Goal: Information Seeking & Learning: Find specific fact

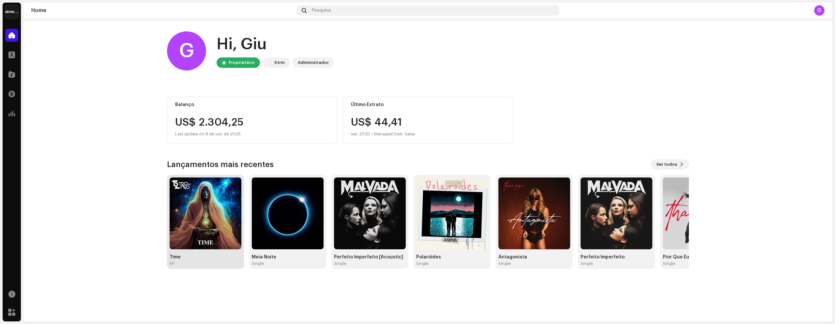
click at [226, 209] on img at bounding box center [206, 214] width 72 height 72
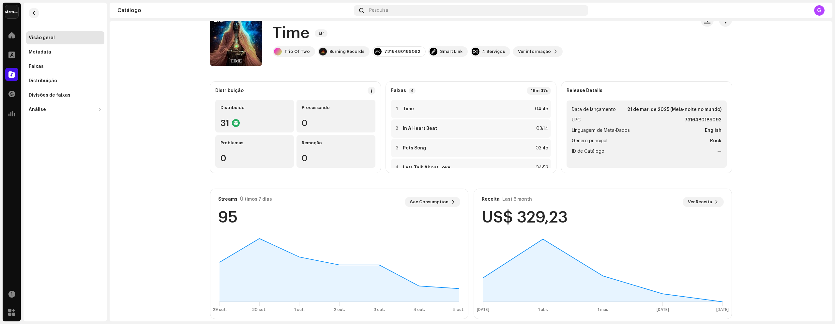
scroll to position [26, 0]
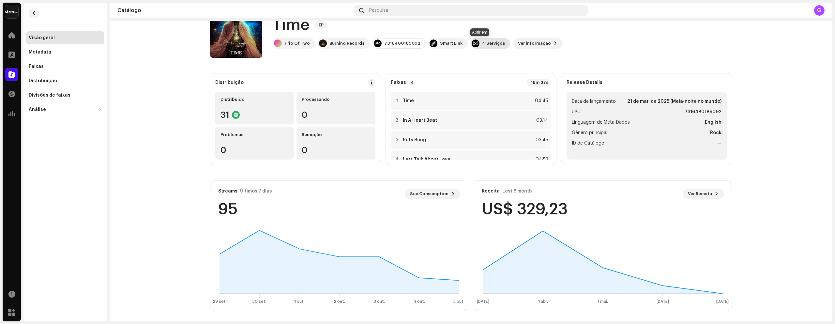
click at [487, 43] on div "4 Serviços" at bounding box center [493, 43] width 23 height 5
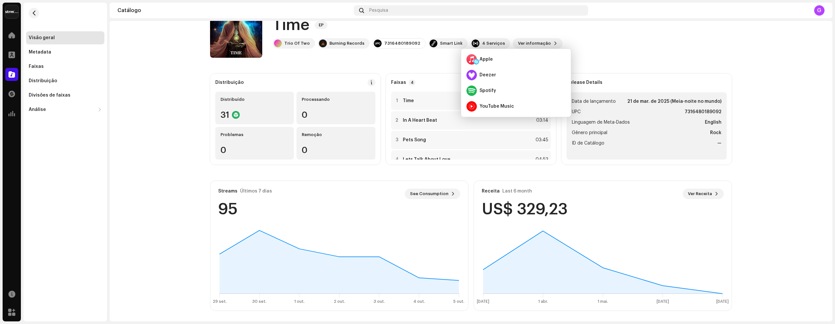
click at [620, 48] on div "Time EP Trio Of Two Burning Records 7316480189092 Smart Link 4 Serviços Ver inf…" at bounding box center [450, 32] width 480 height 52
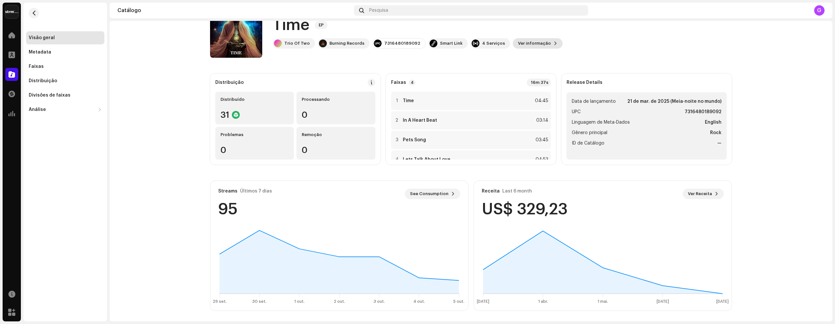
click at [524, 40] on span "Ver informação" at bounding box center [534, 43] width 33 height 13
click at [579, 40] on div "Time 2711330 Metadata Distribuição Linguagem de Meta-Dados English Título do La…" at bounding box center [417, 162] width 835 height 324
click at [42, 65] on div "Faixas" at bounding box center [36, 66] width 15 height 5
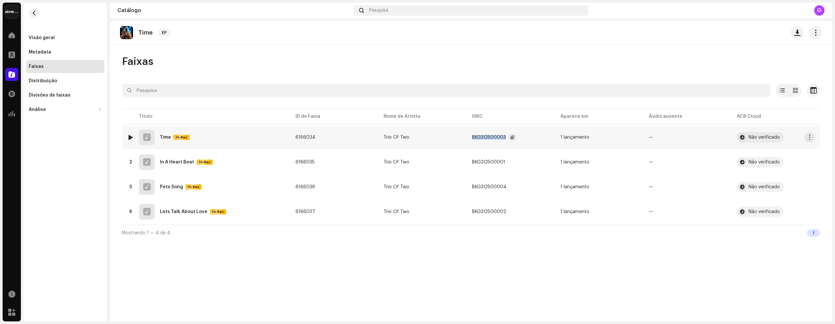
drag, startPoint x: 469, startPoint y: 135, endPoint x: 504, endPoint y: 138, distance: 35.4
click at [504, 138] on td "BKG3I2500003" at bounding box center [511, 137] width 88 height 23
click at [512, 137] on span "button" at bounding box center [513, 137] width 4 height 5
click at [512, 162] on span "button" at bounding box center [512, 162] width 4 height 5
click at [513, 187] on span "button" at bounding box center [513, 186] width 4 height 5
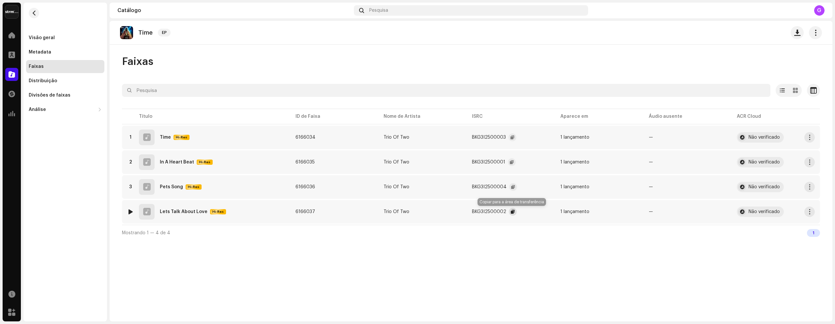
click at [513, 211] on span "button" at bounding box center [513, 211] width 4 height 5
click at [54, 65] on div "Faixas" at bounding box center [65, 66] width 73 height 5
click at [53, 48] on div "Metadata" at bounding box center [65, 52] width 78 height 13
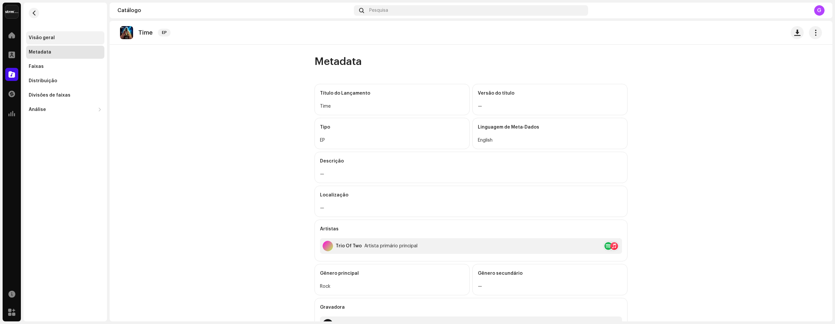
click at [53, 39] on div "Visão geral" at bounding box center [65, 37] width 73 height 5
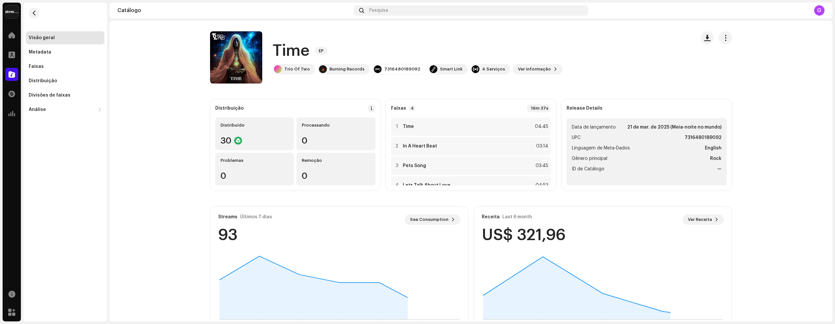
click at [53, 39] on div "Visão geral" at bounding box center [65, 37] width 73 height 5
click at [15, 56] on div at bounding box center [11, 54] width 13 height 13
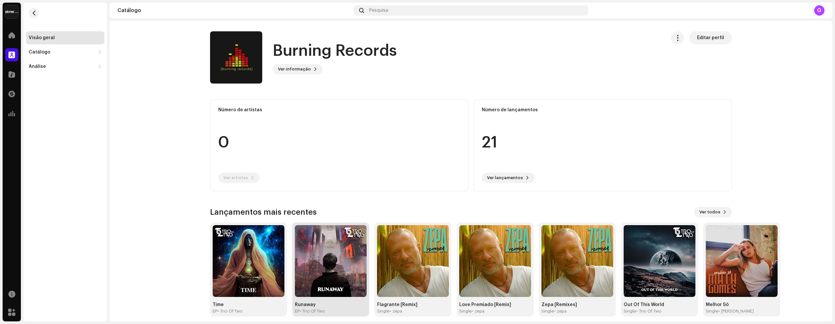
click at [332, 254] on img at bounding box center [331, 261] width 72 height 72
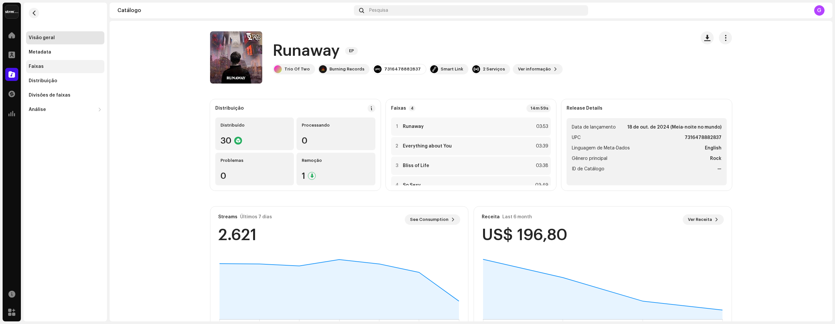
click at [42, 64] on div "Faixas" at bounding box center [36, 66] width 15 height 5
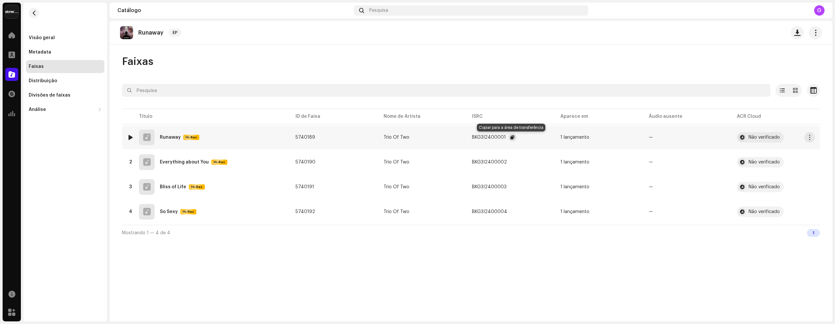
click at [512, 138] on span "button" at bounding box center [513, 137] width 4 height 5
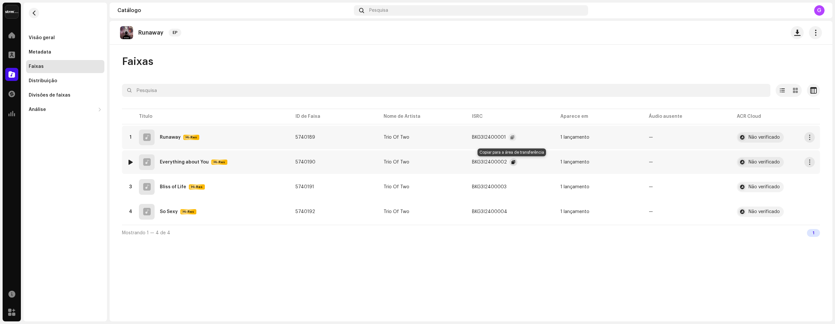
click at [513, 163] on span "button" at bounding box center [514, 162] width 4 height 5
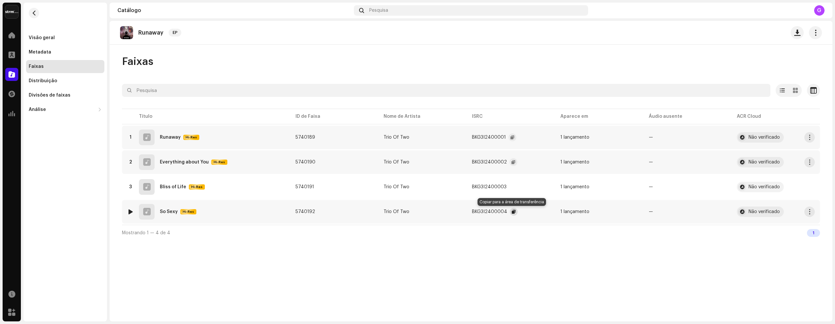
click at [513, 212] on span "button" at bounding box center [514, 211] width 4 height 5
click at [513, 187] on span "button" at bounding box center [513, 186] width 4 height 5
